Goal: Navigation & Orientation: Find specific page/section

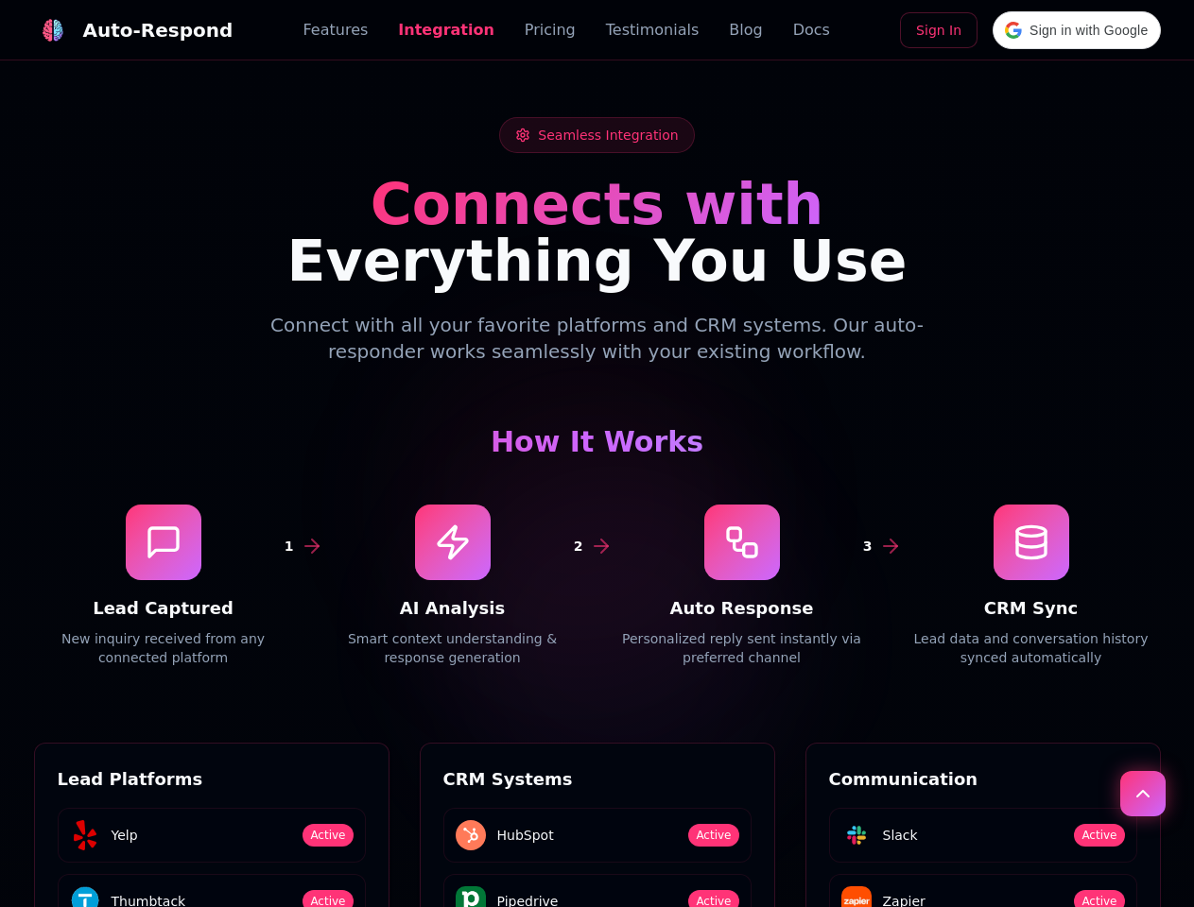
scroll to position [2553, 0]
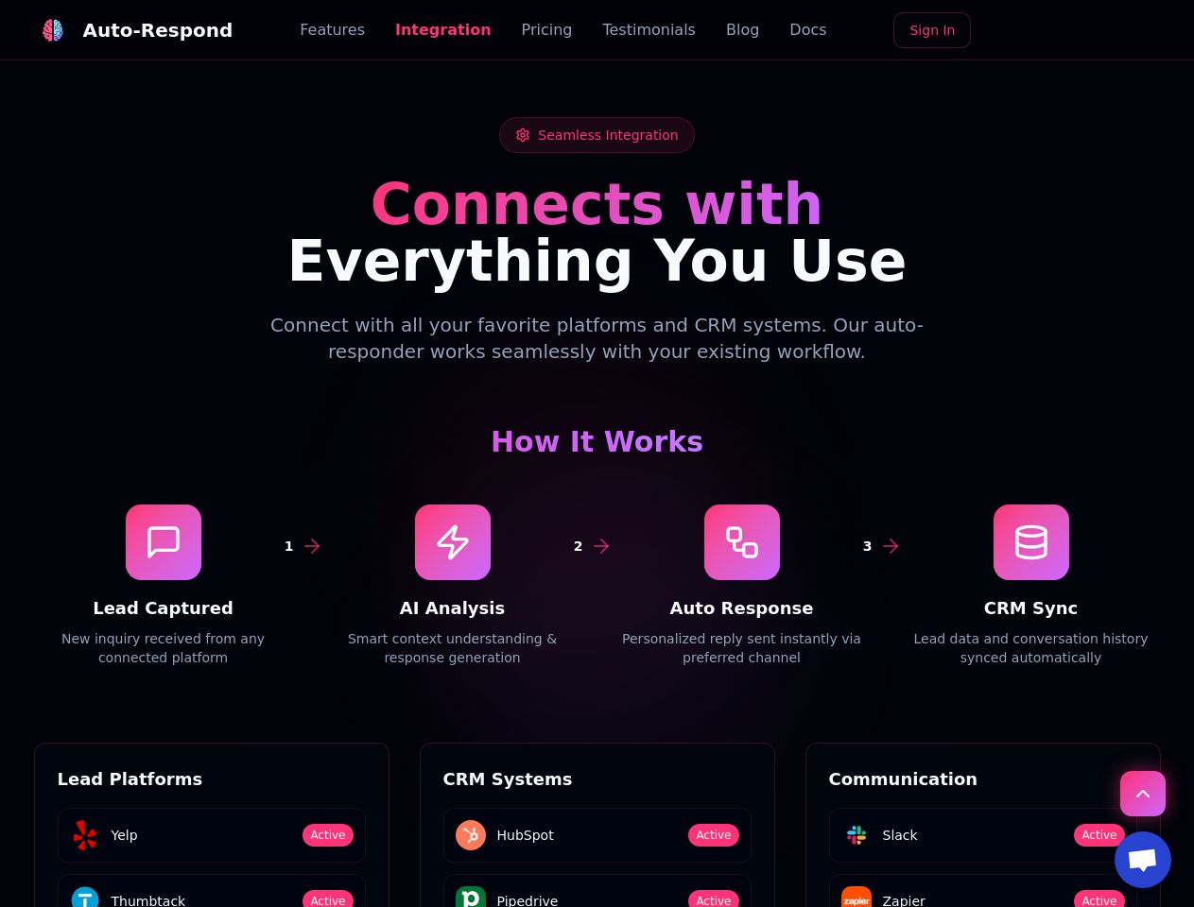
click at [122, 30] on div "Auto-Respond" at bounding box center [158, 30] width 150 height 26
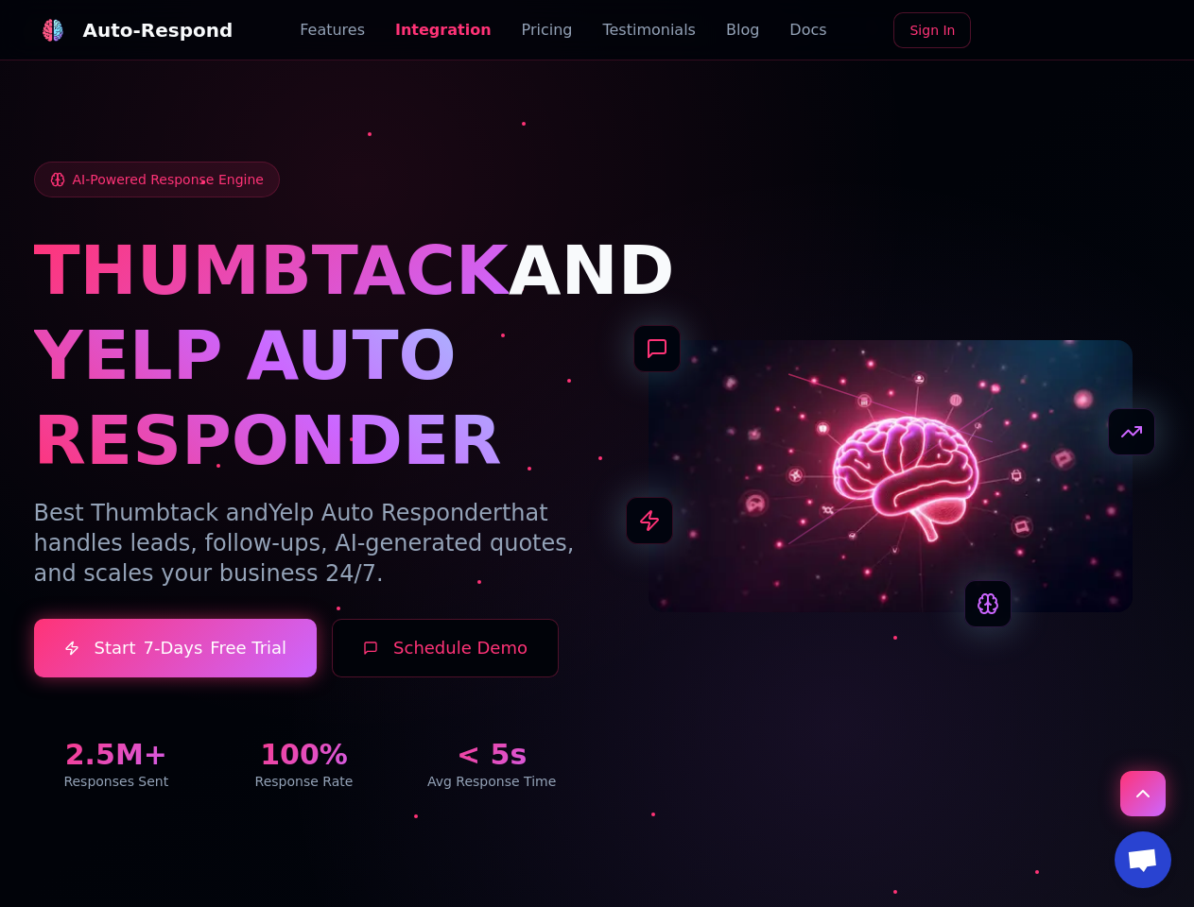
click at [1143, 791] on div "AI-Powered Response Engine THUMBTACK AND YELP AUTO RESPONDER Best Thumbtack and…" at bounding box center [597, 477] width 1127 height 630
click at [1143, 860] on span "Open chat" at bounding box center [1142, 862] width 31 height 26
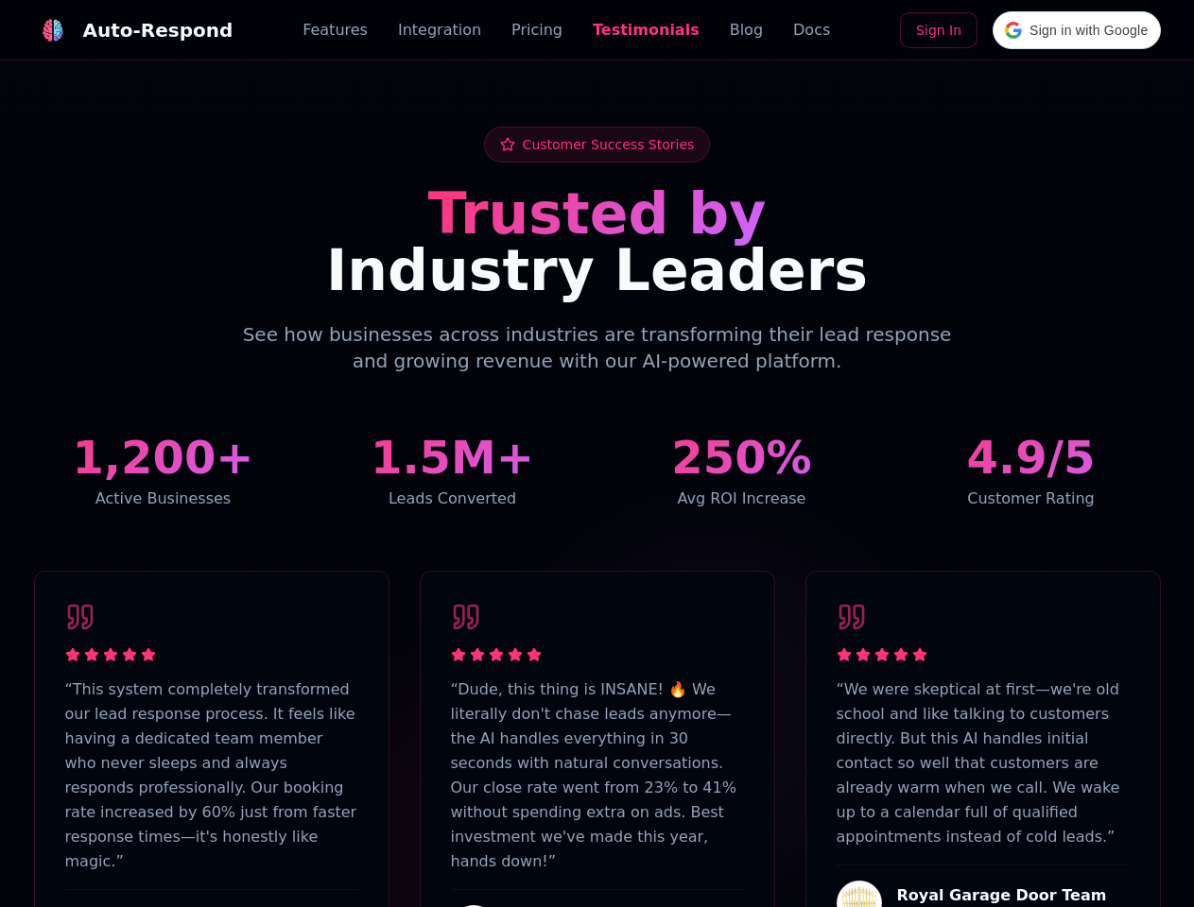
scroll to position [4646, 0]
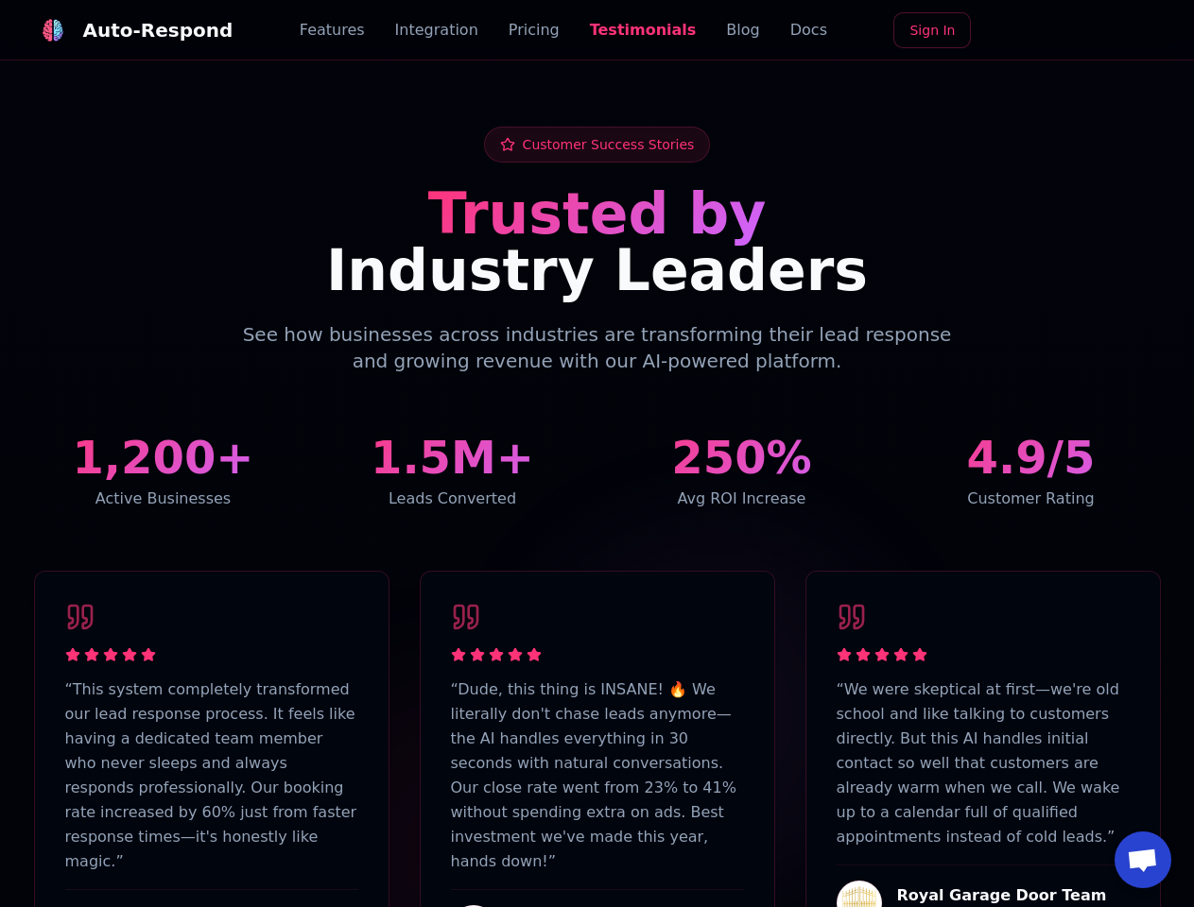
click at [122, 30] on div "Auto-Respond" at bounding box center [158, 30] width 150 height 26
click at [1143, 860] on span "Open chat" at bounding box center [1142, 862] width 31 height 26
